Goal: Transaction & Acquisition: Purchase product/service

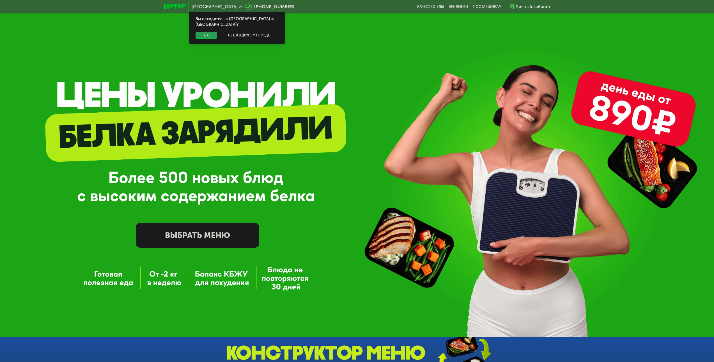
click at [202, 32] on button "Да" at bounding box center [207, 35] width 22 height 7
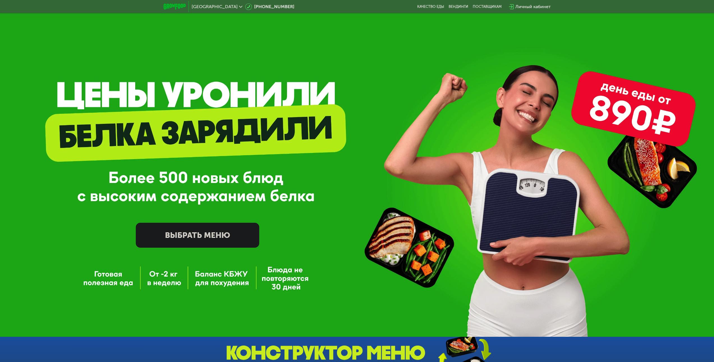
click at [199, 229] on link "ВЫБРАТЬ МЕНЮ" at bounding box center [197, 235] width 123 height 25
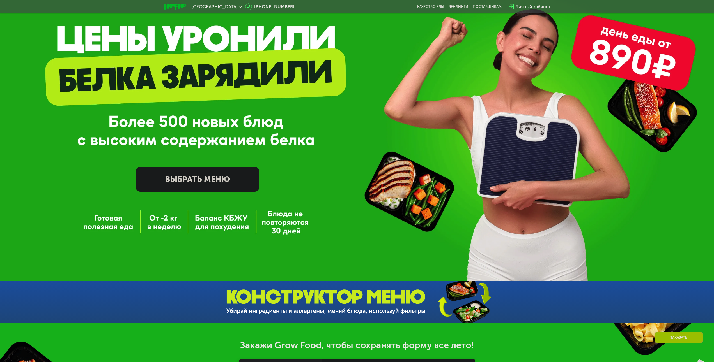
click at [234, 180] on link "ВЫБРАТЬ МЕНЮ" at bounding box center [197, 179] width 123 height 25
click at [203, 182] on link "ВЫБРАТЬ МЕНЮ" at bounding box center [197, 179] width 123 height 25
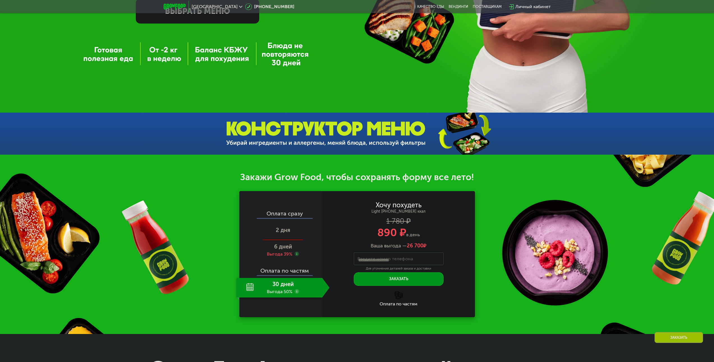
scroll to position [280, 0]
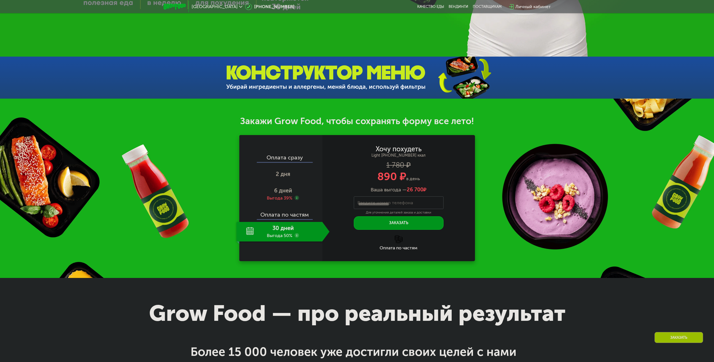
click at [275, 237] on div "30 дней Выгода 50%" at bounding box center [279, 232] width 86 height 20
click at [296, 238] on use at bounding box center [297, 235] width 4 height 4
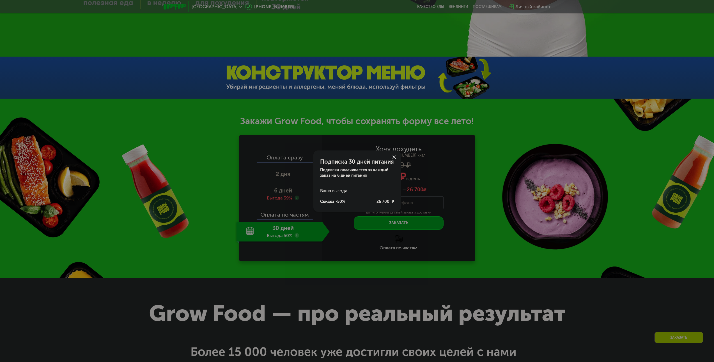
click at [390, 157] on div at bounding box center [393, 157] width 13 height 13
click at [394, 158] on icon at bounding box center [393, 157] width 3 height 3
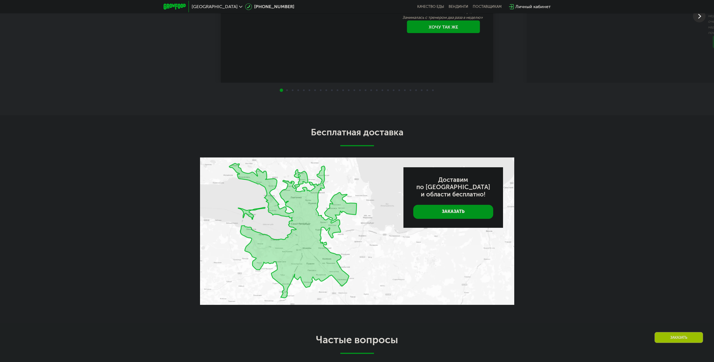
scroll to position [1234, 0]
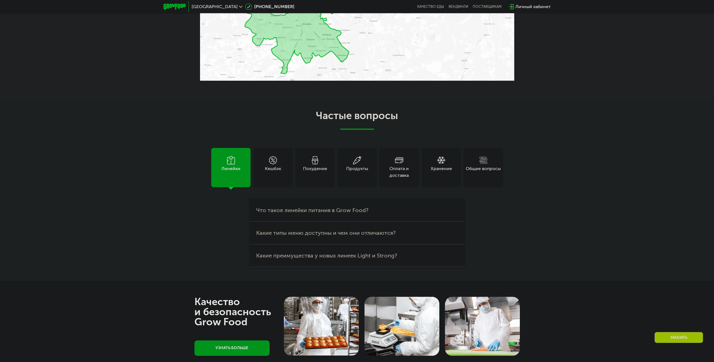
click at [314, 170] on div "Похудение" at bounding box center [315, 171] width 24 height 13
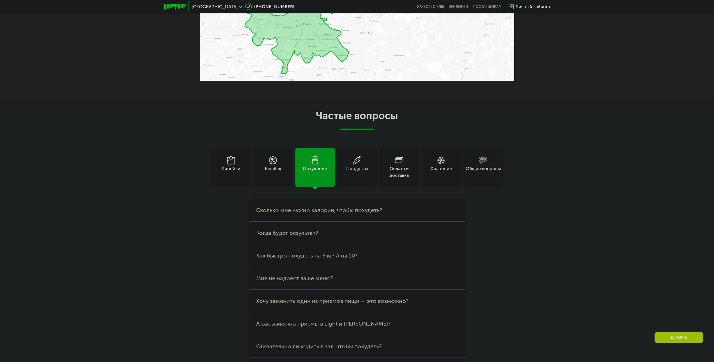
click at [339, 171] on div "Продукты" at bounding box center [356, 167] width 39 height 39
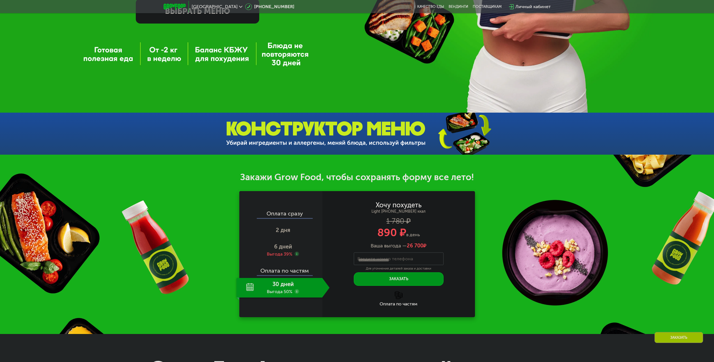
scroll to position [0, 0]
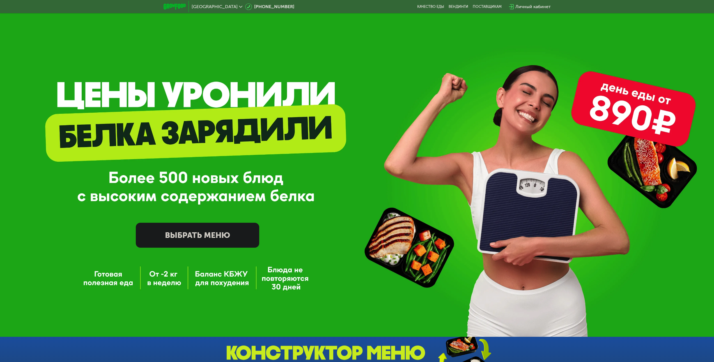
click at [205, 242] on link "ВЫБРАТЬ МЕНЮ" at bounding box center [197, 235] width 123 height 25
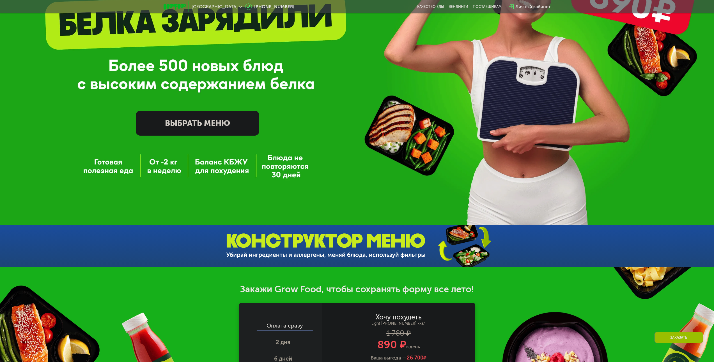
click at [329, 255] on img at bounding box center [325, 246] width 199 height 25
click at [375, 243] on img at bounding box center [325, 246] width 199 height 25
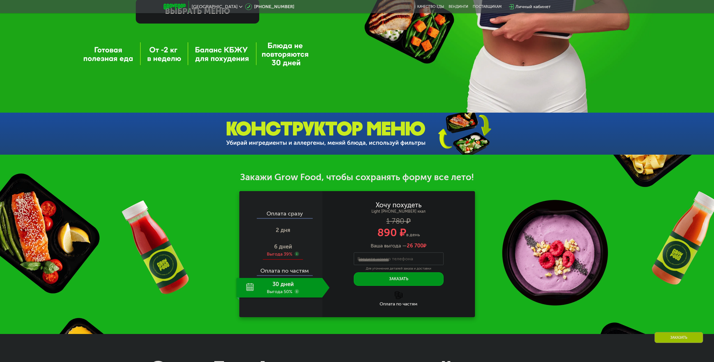
click at [282, 253] on div "Выгода 39%" at bounding box center [280, 254] width 26 height 6
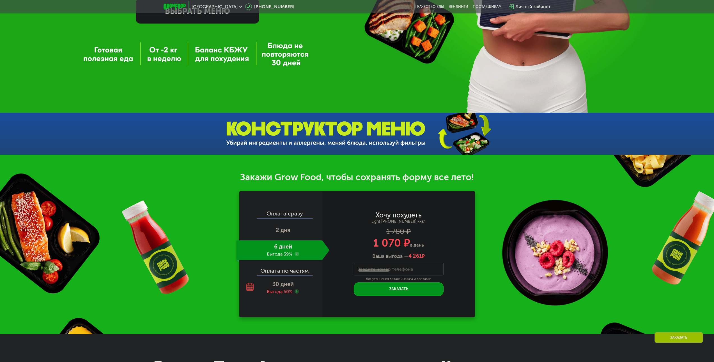
click at [278, 275] on div "Оплата по частям" at bounding box center [281, 269] width 82 height 13
